Goal: Task Accomplishment & Management: Use online tool/utility

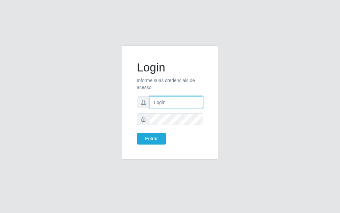
click at [170, 103] on input "text" at bounding box center [177, 102] width 54 height 12
type input "luiz@divinofogao"
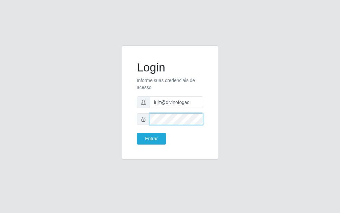
click at [137, 133] on button "Entrar" at bounding box center [151, 139] width 29 height 12
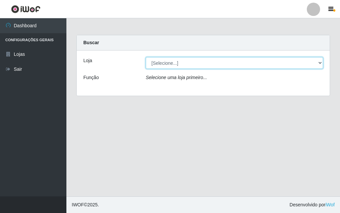
drag, startPoint x: 173, startPoint y: 62, endPoint x: 177, endPoint y: 68, distance: 7.4
click at [173, 62] on select "[Selecione...] Divino Fogão - [GEOGRAPHIC_DATA]" at bounding box center [235, 63] width 178 height 12
select select "499"
click at [146, 57] on select "[Selecione...] Divino Fogão - [GEOGRAPHIC_DATA]" at bounding box center [235, 63] width 178 height 12
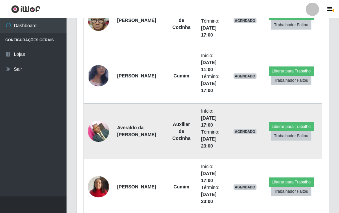
scroll to position [321, 0]
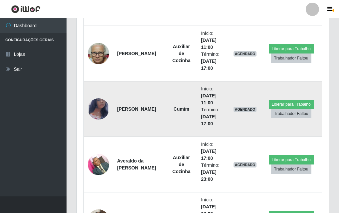
click at [104, 106] on img at bounding box center [98, 109] width 21 height 35
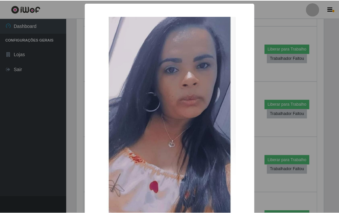
scroll to position [61, 0]
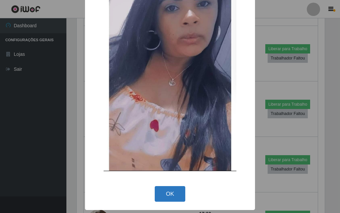
click at [172, 189] on button "OK" at bounding box center [170, 194] width 31 height 16
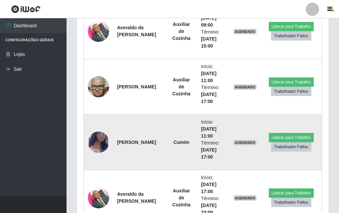
scroll to position [255, 0]
